Goal: Understand process/instructions: Learn how to perform a task or action

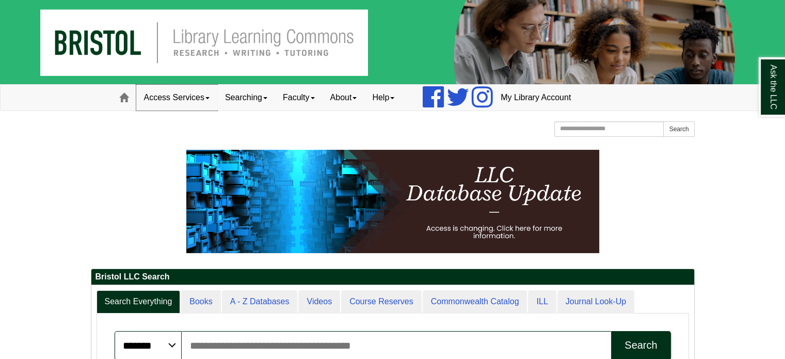
click at [198, 99] on link "Access Services" at bounding box center [176, 98] width 81 height 26
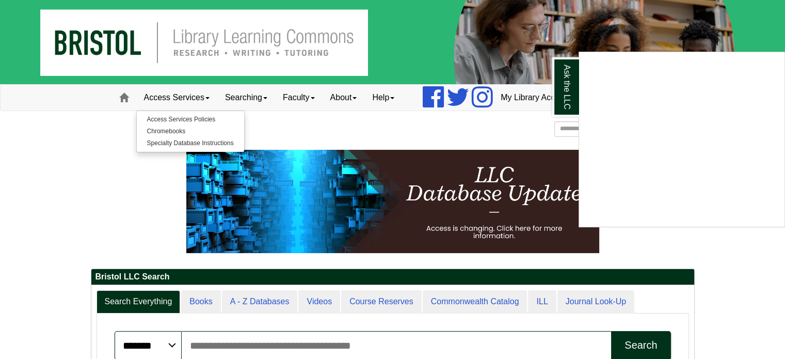
click at [169, 130] on div "Ask the LLC" at bounding box center [392, 179] width 785 height 359
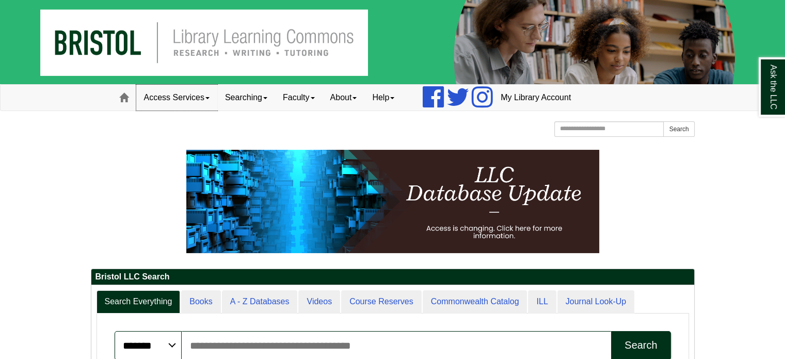
click at [190, 102] on link "Access Services" at bounding box center [176, 98] width 81 height 26
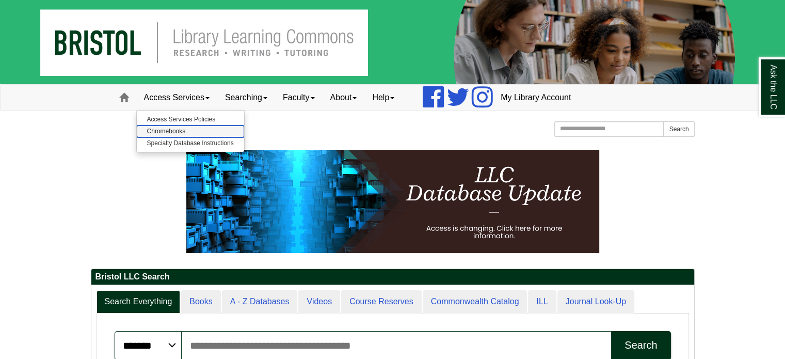
click at [173, 132] on link "Chromebooks" at bounding box center [190, 131] width 107 height 12
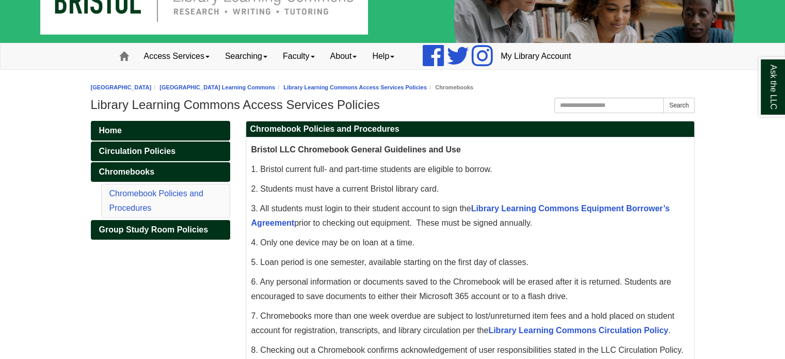
scroll to position [103, 0]
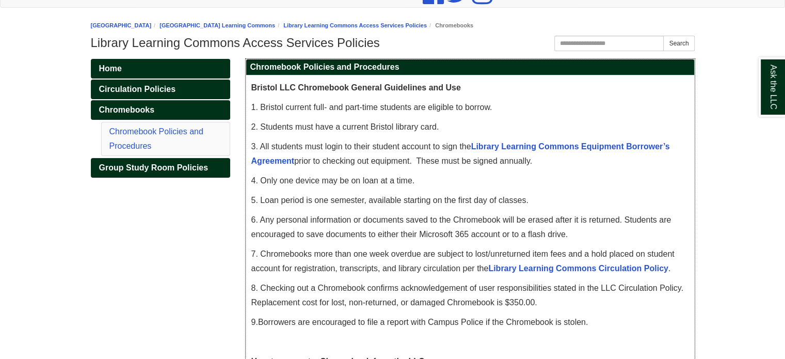
click at [446, 105] on span "1. Bristol current full- and part-time students are eligible to borrow." at bounding box center [371, 107] width 241 height 9
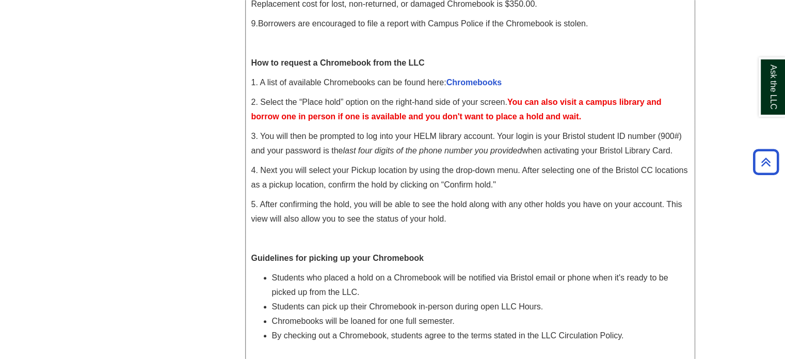
scroll to position [413, 0]
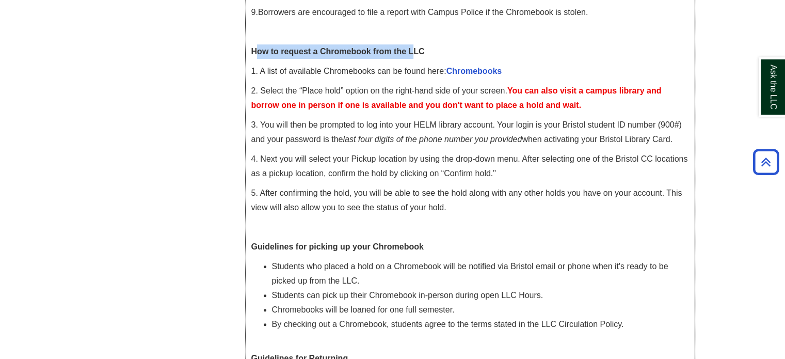
drag, startPoint x: 258, startPoint y: 54, endPoint x: 416, endPoint y: 46, distance: 158.2
click at [416, 46] on p "How to request a Chromebook from the LLC" at bounding box center [470, 51] width 438 height 14
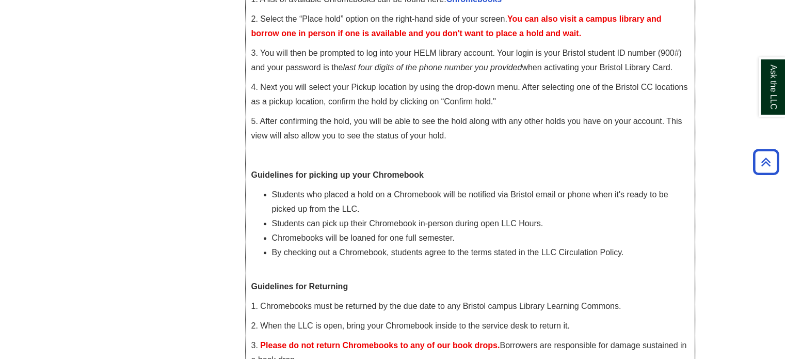
scroll to position [516, 0]
